Goal: Transaction & Acquisition: Book appointment/travel/reservation

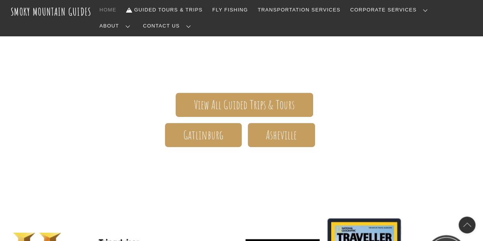
scroll to position [153, 0]
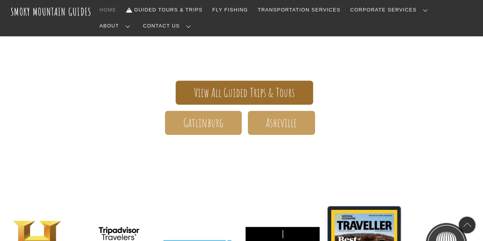
click at [257, 89] on span "View All Guided Trips & Tours" at bounding box center [244, 93] width 101 height 8
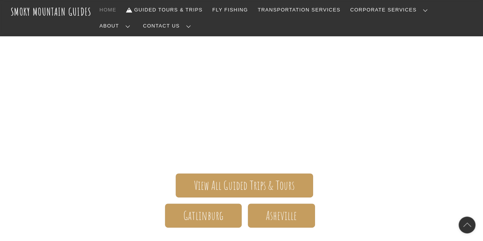
scroll to position [76, 0]
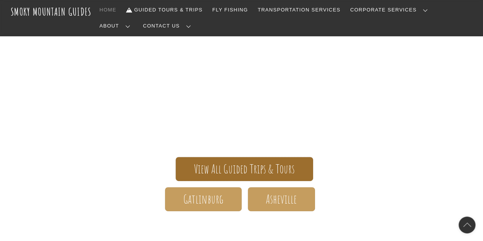
click at [237, 165] on span "View All Guided Trips & Tours" at bounding box center [244, 169] width 101 height 8
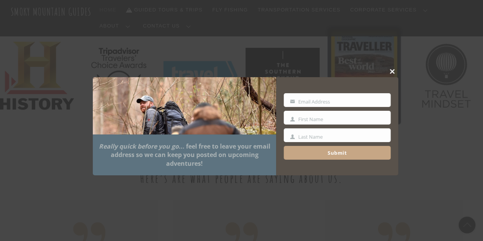
scroll to position [343, 0]
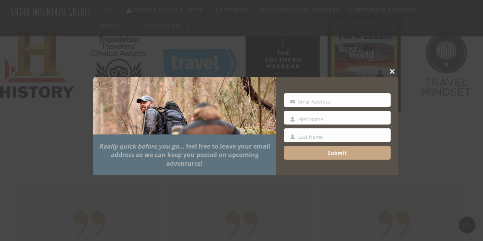
drag, startPoint x: 392, startPoint y: 69, endPoint x: 389, endPoint y: 72, distance: 4.7
click at [391, 69] on span at bounding box center [392, 71] width 11 height 5
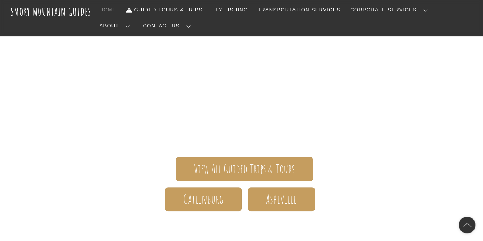
scroll to position [0, 0]
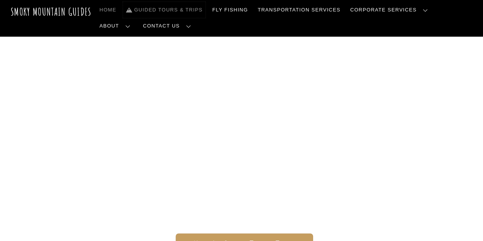
click at [159, 10] on link "Guided Tours & Trips" at bounding box center [164, 10] width 82 height 16
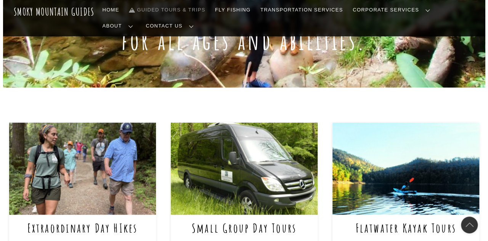
scroll to position [305, 0]
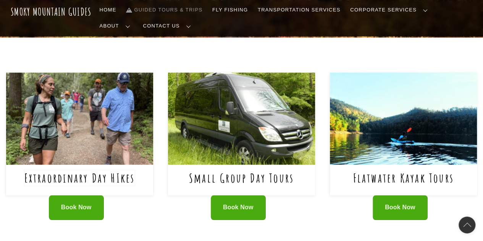
click at [83, 170] on link "Extraordinary Day HIkes" at bounding box center [79, 178] width 111 height 16
